Goal: Find specific page/section: Find specific page/section

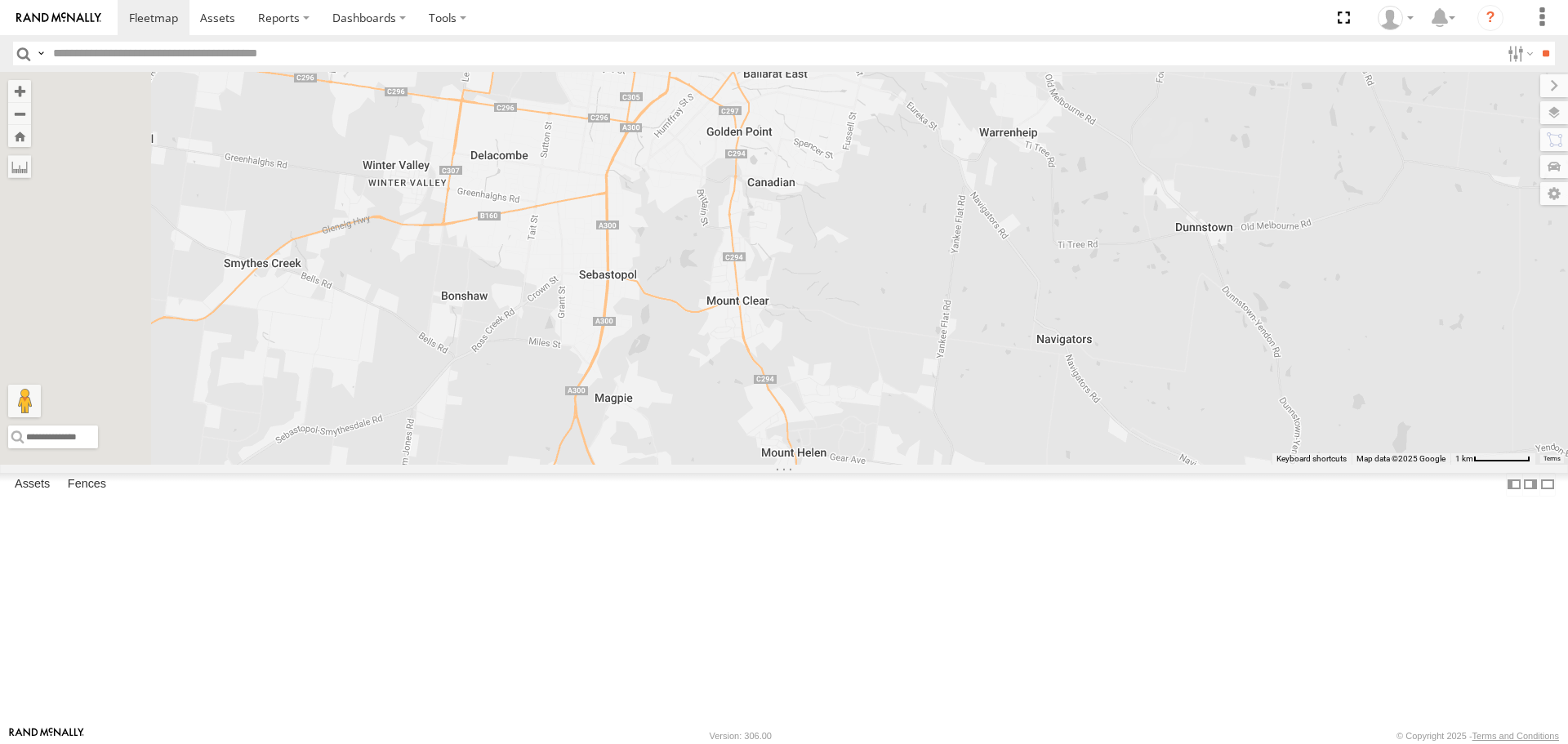
drag, startPoint x: 977, startPoint y: 396, endPoint x: 998, endPoint y: 380, distance: 26.4
click at [998, 380] on div "Buggzys HiAce #1 Buggzys HiAce #2 Cleaner Wagon #1 White Hilux" at bounding box center [784, 269] width 1568 height 393
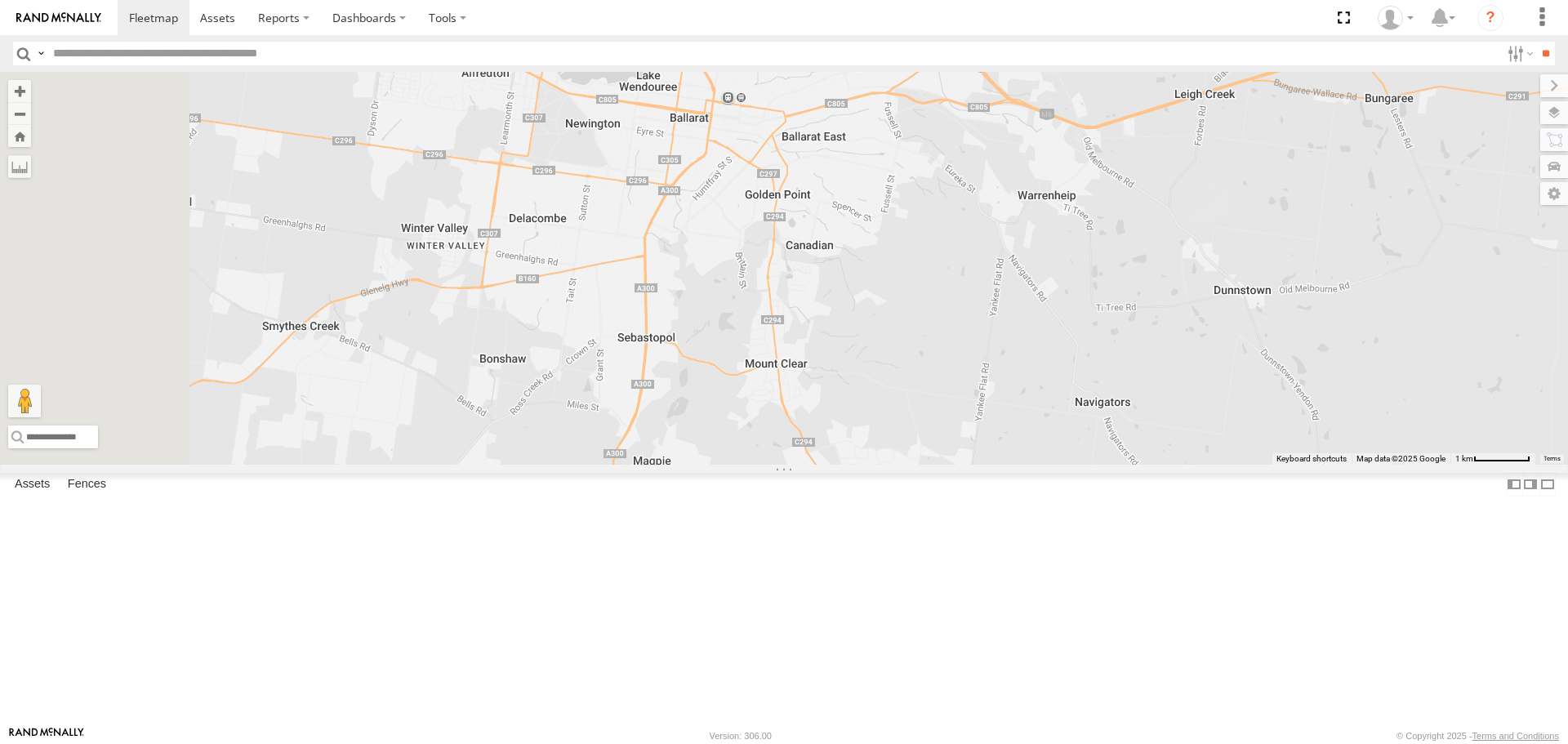
drag, startPoint x: 621, startPoint y: 259, endPoint x: 662, endPoint y: 328, distance: 80.3
click at [662, 328] on div "Buggzys HiAce #1 Buggzys HiAce #2 Cleaner Wagon #1 White Hilux" at bounding box center [784, 269] width 1568 height 393
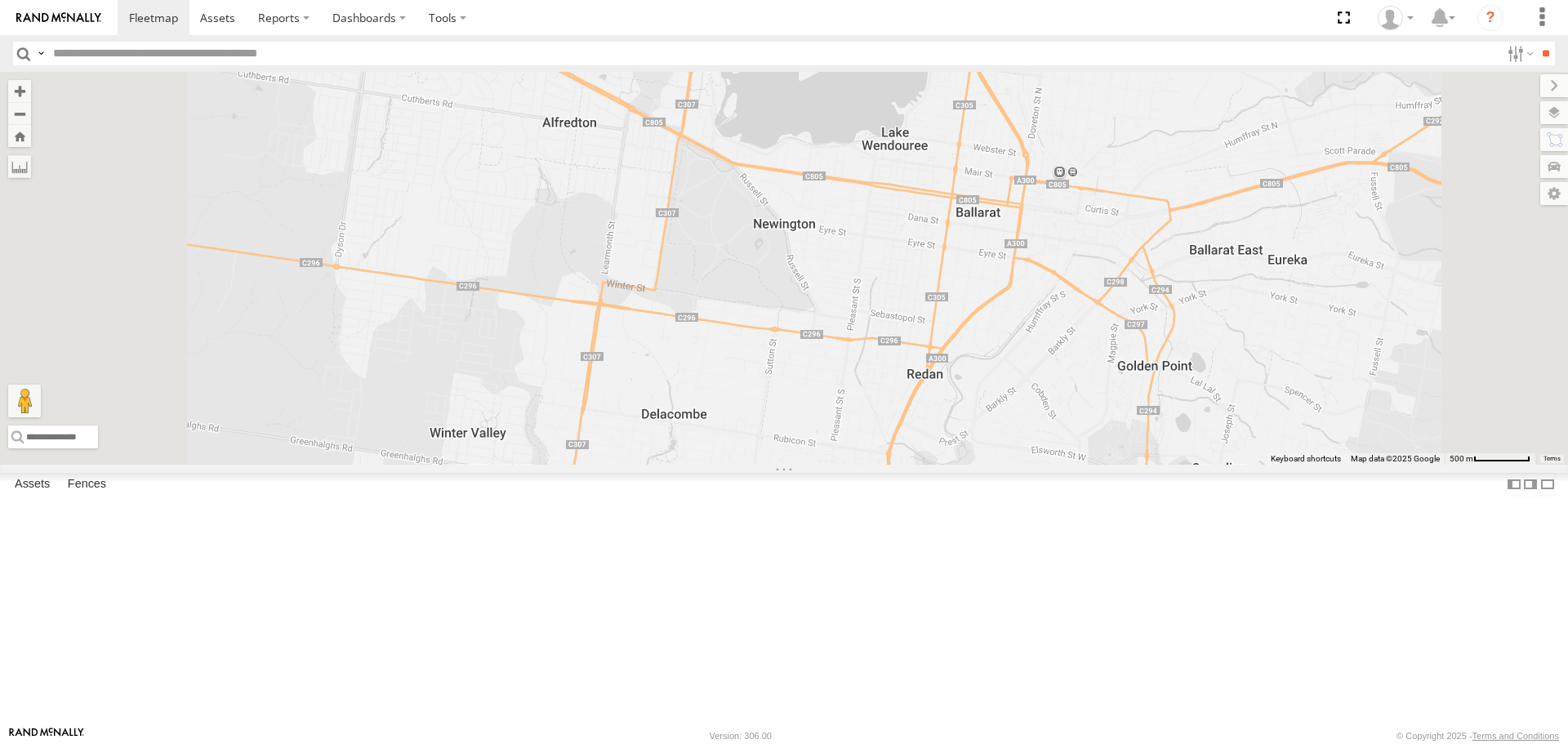
drag, startPoint x: 626, startPoint y: 231, endPoint x: 646, endPoint y: 324, distance: 95.1
click at [646, 324] on div "Buggzys HiAce #1 Buggzys HiAce #2 Cleaner Wagon #1 White Hilux" at bounding box center [784, 269] width 1568 height 393
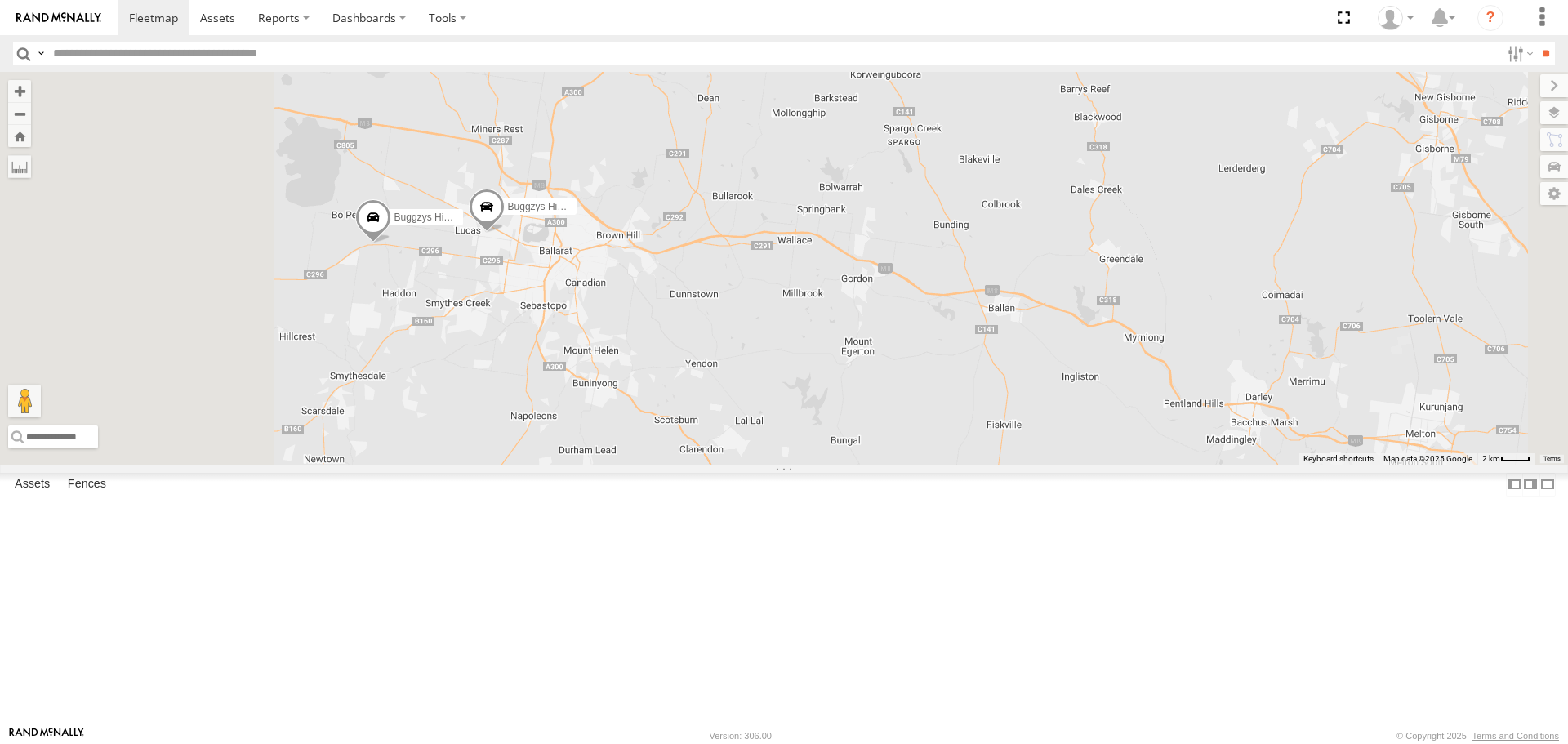
drag, startPoint x: 592, startPoint y: 253, endPoint x: 686, endPoint y: 405, distance: 178.7
click at [686, 405] on div "Buggzys HiAce #1 Buggzys HiAce #2 Cleaner Wagon #1 White Hilux" at bounding box center [784, 269] width 1568 height 393
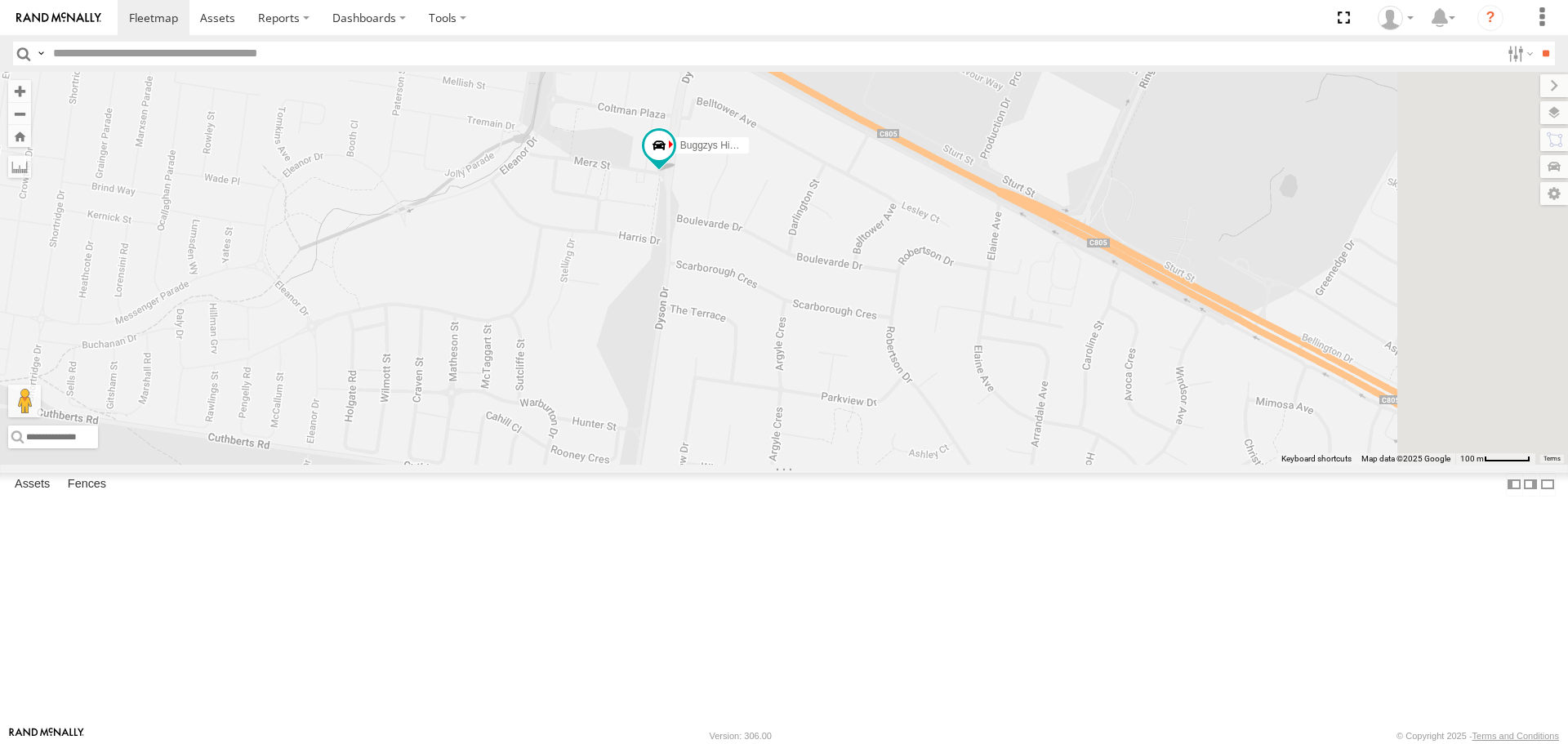
drag, startPoint x: 894, startPoint y: 161, endPoint x: 791, endPoint y: 443, distance: 300.2
click at [791, 443] on div "Buggzys HiAce #1 Buggzys HiAce #2 Cleaner Wagon #1 White Hilux" at bounding box center [784, 269] width 1568 height 393
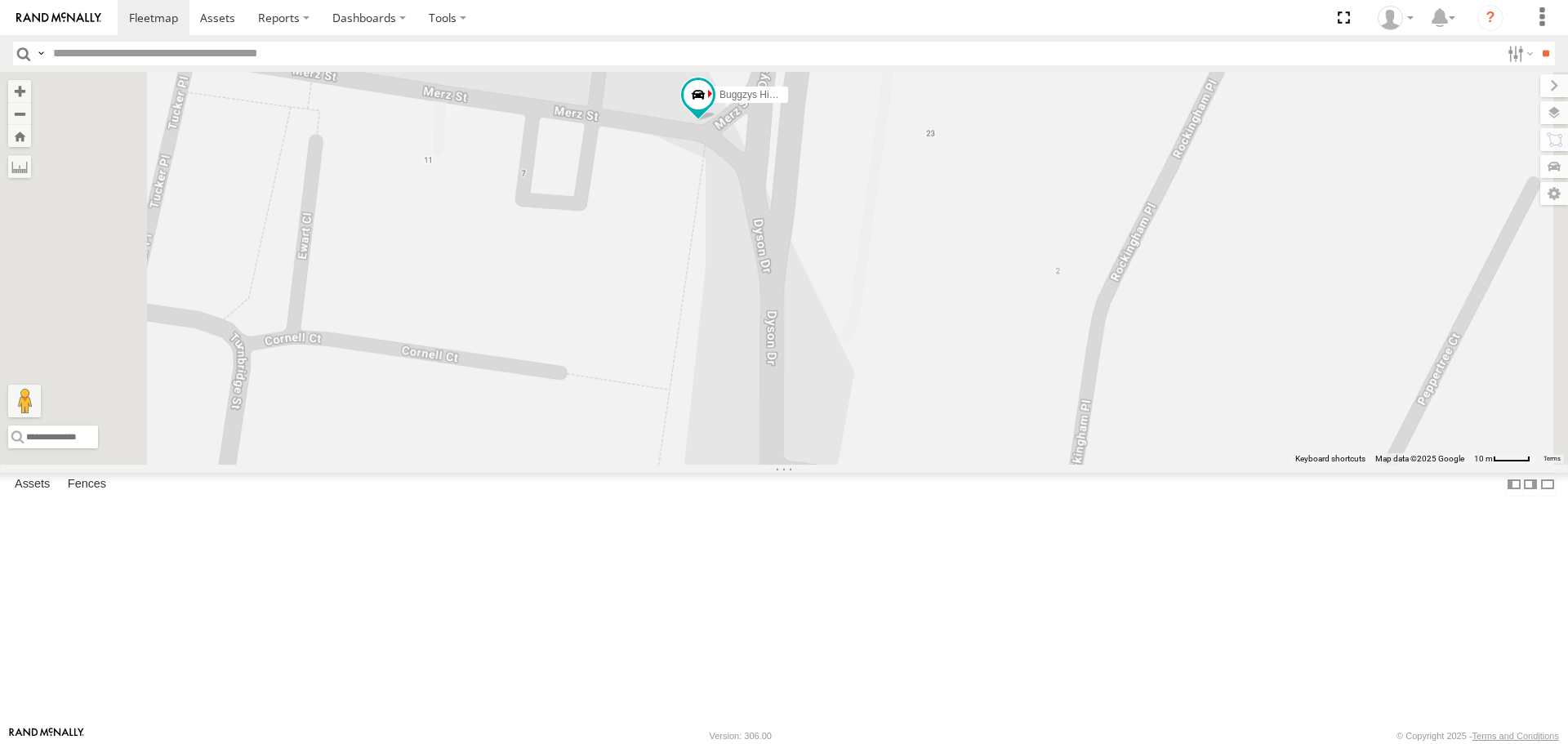
drag, startPoint x: 834, startPoint y: 216, endPoint x: 841, endPoint y: 396, distance: 180.1
click at [841, 397] on div "Buggzys HiAce #1 Buggzys HiAce #2 Cleaner Wagon #1 White Hilux" at bounding box center [784, 269] width 1568 height 393
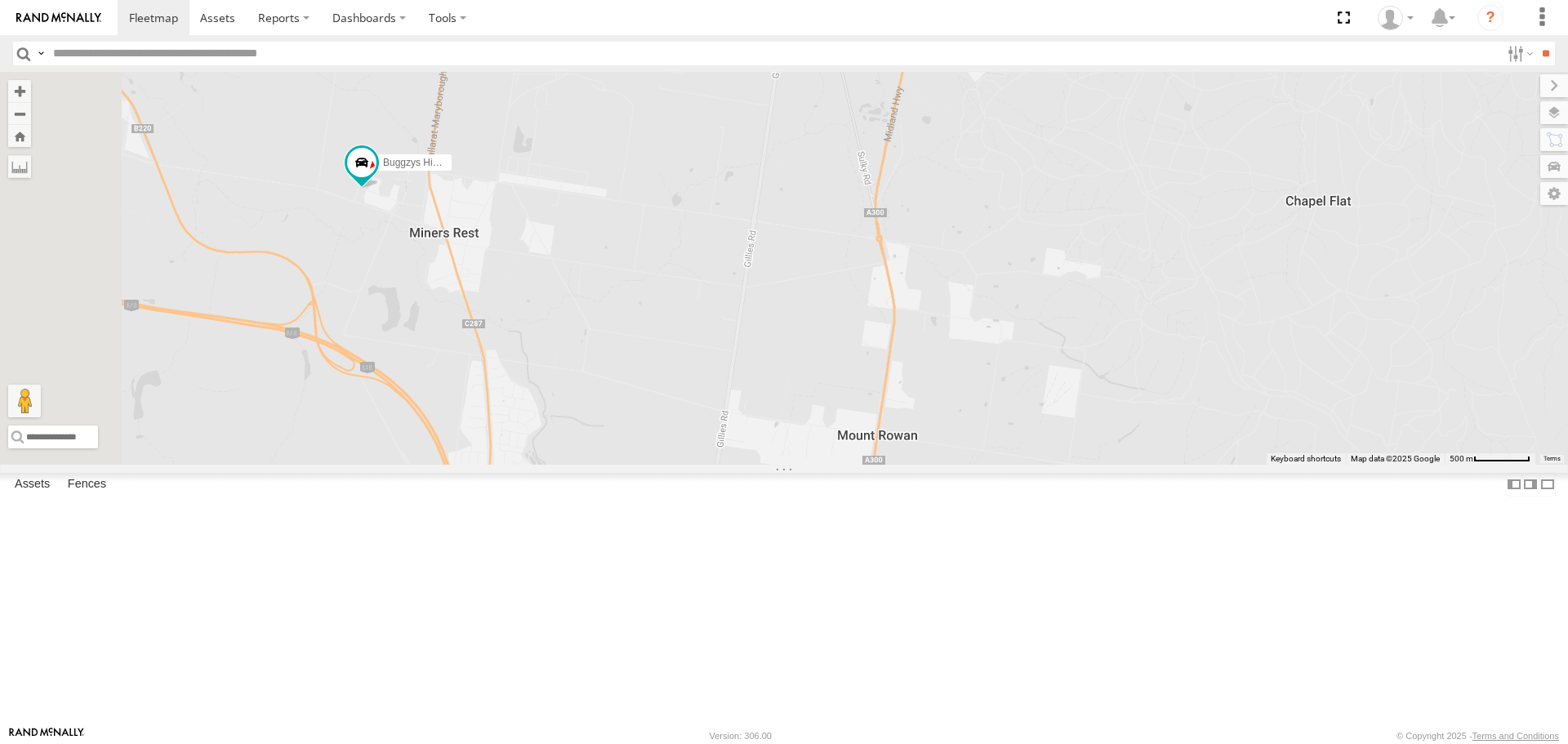
drag, startPoint x: 580, startPoint y: 226, endPoint x: 612, endPoint y: 347, distance: 125.2
click at [612, 347] on div "Buggzys HiAce #1 Buggzys HiAce #2 Cleaner Wagon #1 White Hilux" at bounding box center [784, 269] width 1568 height 393
